Goal: Complete application form

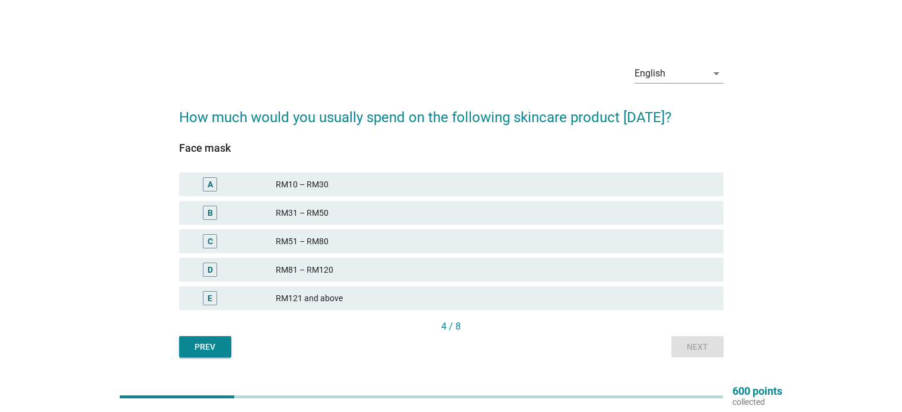
click at [489, 277] on div "RM81 – RM120" at bounding box center [495, 270] width 438 height 14
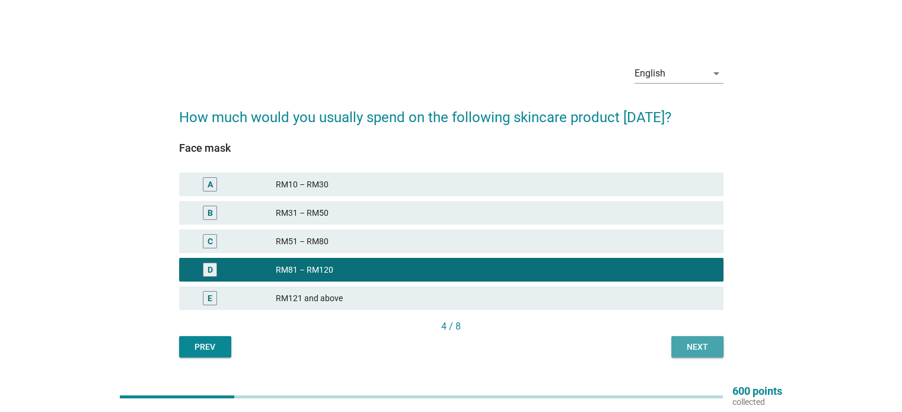
click at [710, 351] on div "Next" at bounding box center [697, 347] width 33 height 12
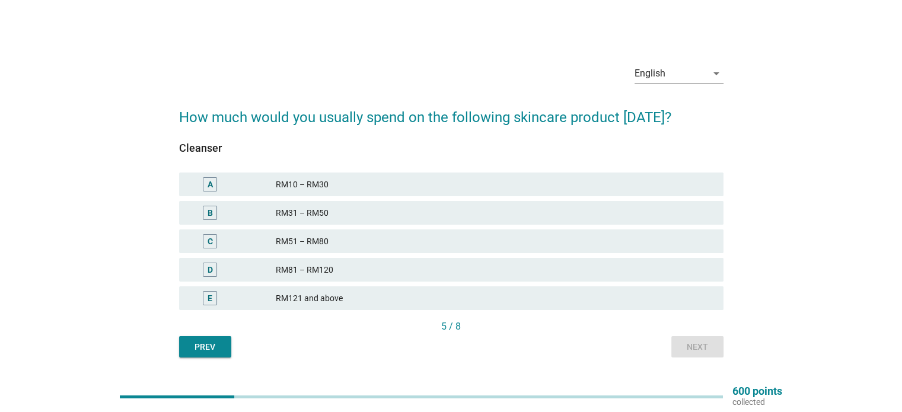
click at [615, 265] on div "RM81 – RM120" at bounding box center [495, 270] width 438 height 14
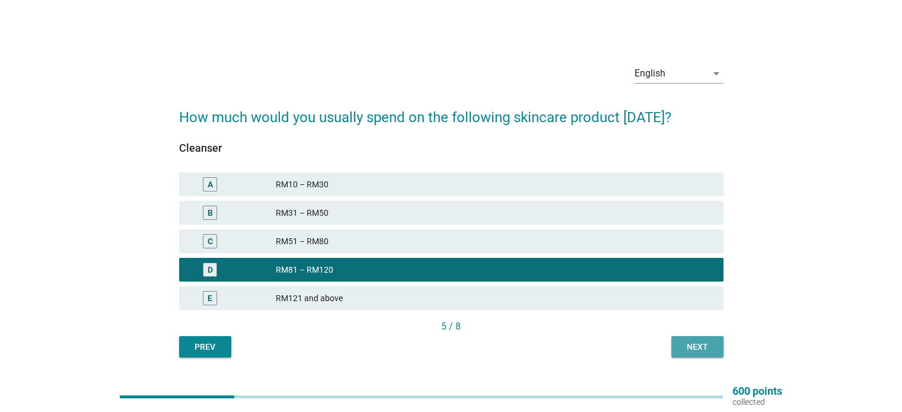
click at [695, 349] on div "Next" at bounding box center [697, 347] width 33 height 12
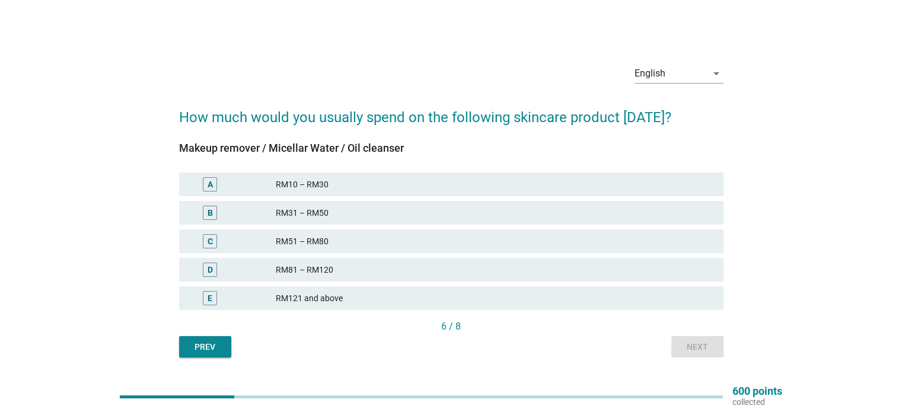
click at [604, 276] on div "RM81 – RM120" at bounding box center [495, 270] width 438 height 14
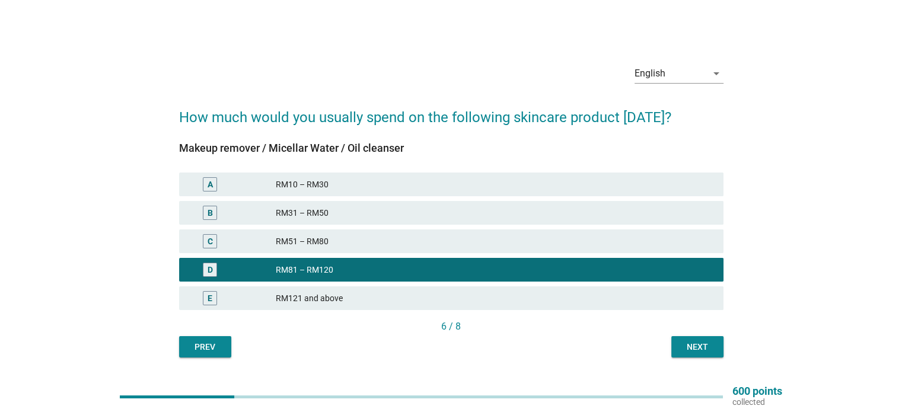
click at [684, 240] on div "RM51 – RM80" at bounding box center [495, 241] width 438 height 14
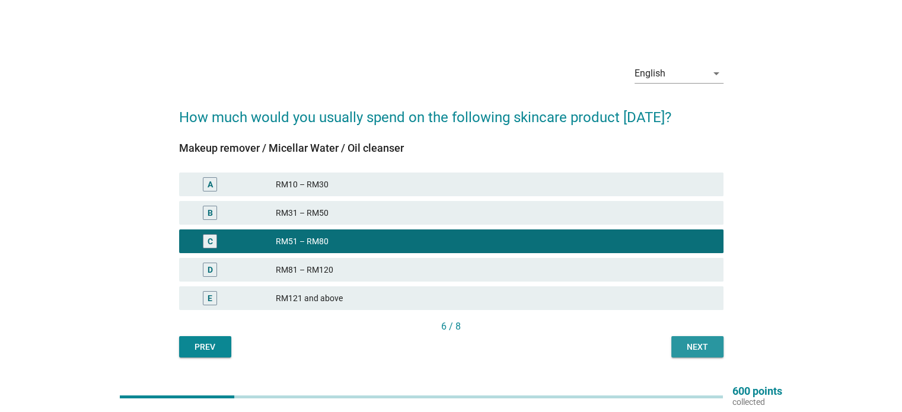
drag, startPoint x: 706, startPoint y: 348, endPoint x: 690, endPoint y: 344, distance: 16.7
click at [705, 348] on div "Next" at bounding box center [697, 347] width 33 height 12
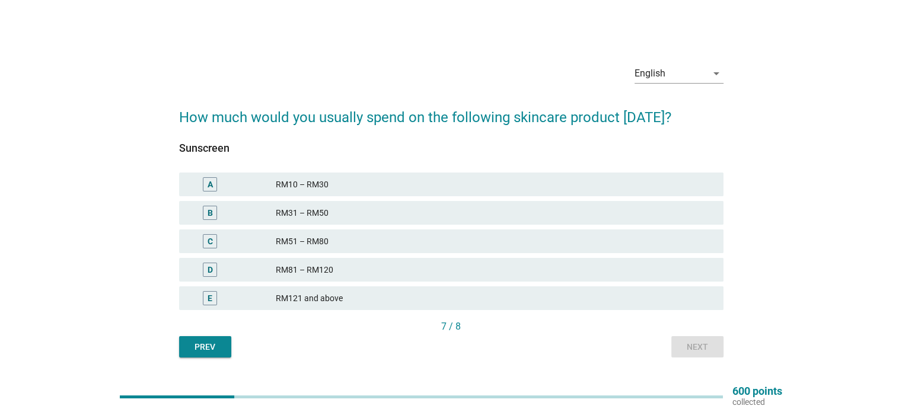
click at [349, 210] on div "RM31 – RM50" at bounding box center [495, 213] width 438 height 14
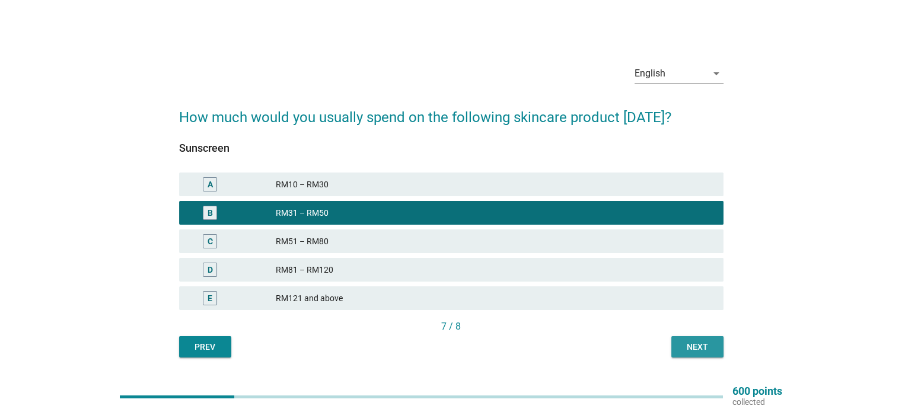
click at [682, 356] on button "Next" at bounding box center [698, 346] width 52 height 21
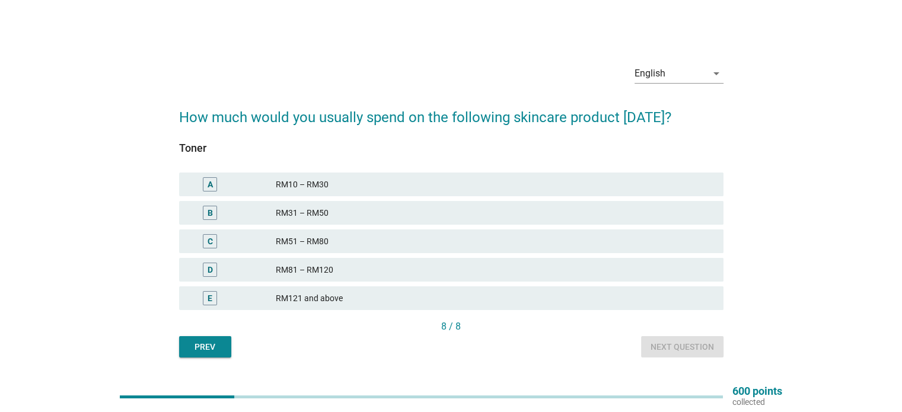
drag, startPoint x: 317, startPoint y: 242, endPoint x: 398, endPoint y: 265, distance: 83.8
click at [317, 242] on div "RM51 – RM80" at bounding box center [495, 241] width 438 height 14
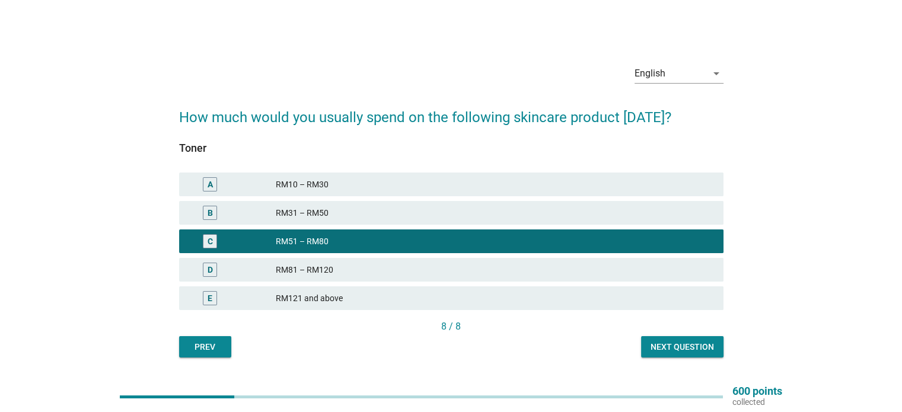
click at [659, 343] on div "Next question" at bounding box center [682, 347] width 63 height 12
